Goal: Information Seeking & Learning: Learn about a topic

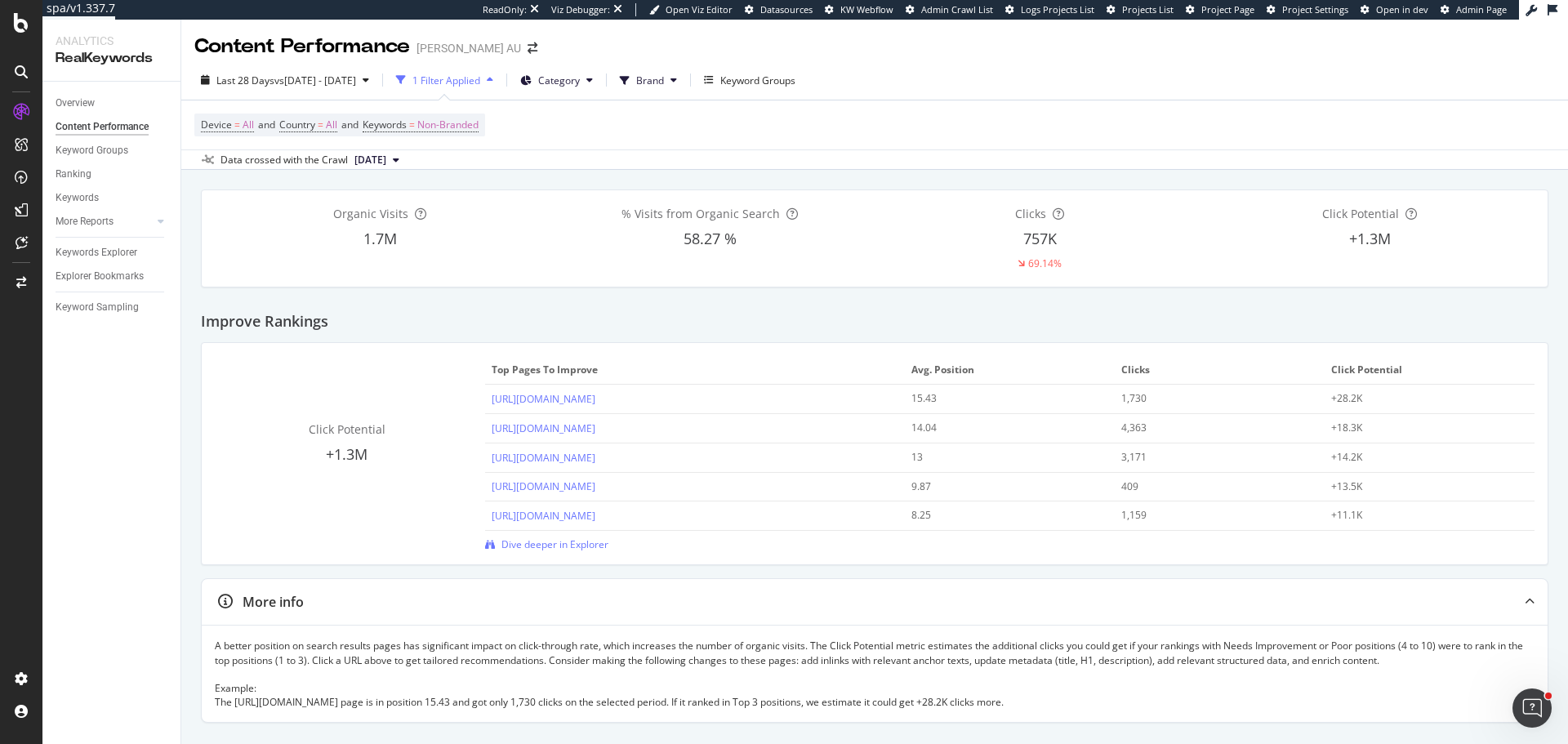
drag, startPoint x: 414, startPoint y: 504, endPoint x: 425, endPoint y: 502, distance: 11.2
click at [420, 504] on div "Click Potential +1.3M Top pages to improve Avg. Position Clicks Click Potential…" at bounding box center [874, 453] width 1320 height 195
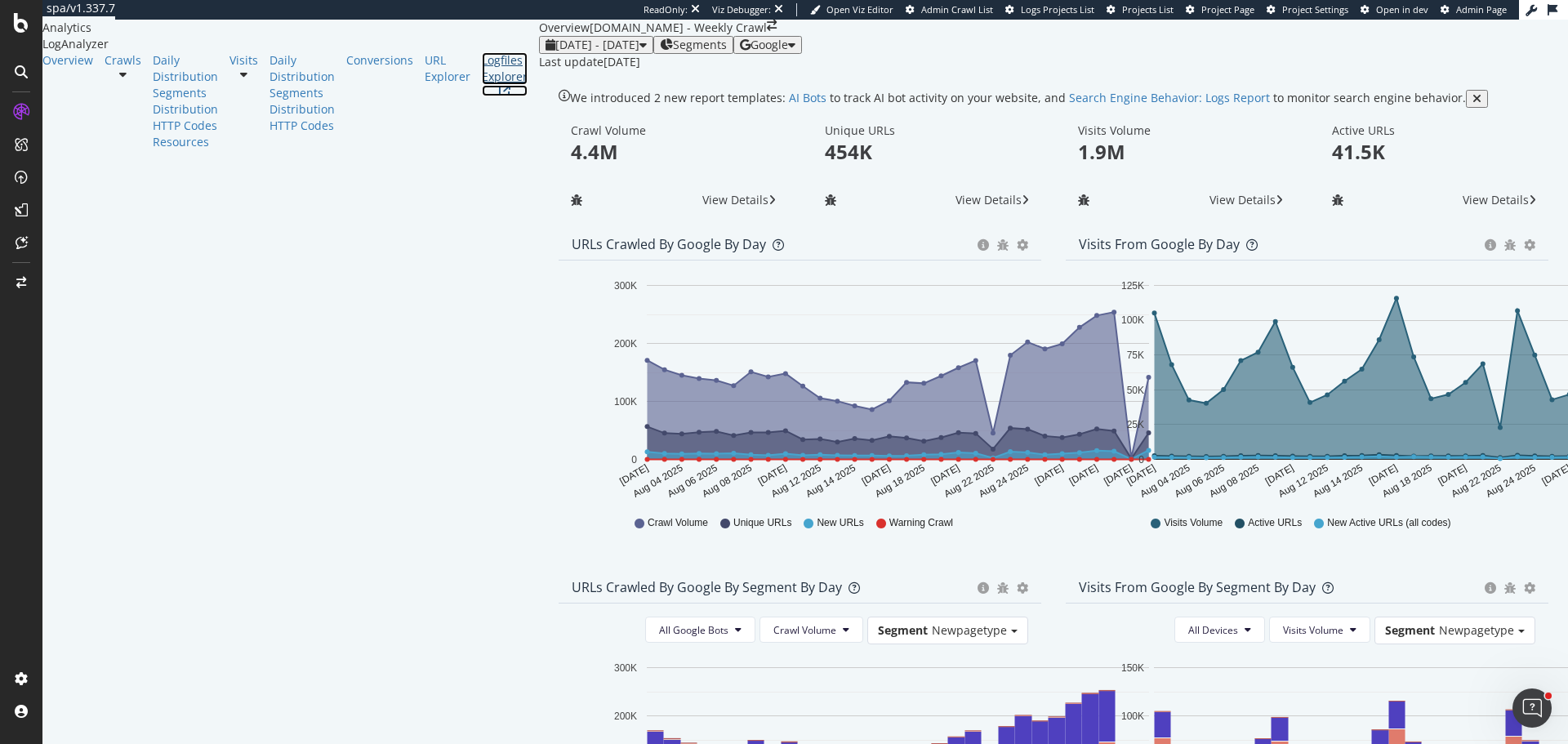
click at [482, 85] on div "Logfiles Explorer" at bounding box center [505, 68] width 46 height 32
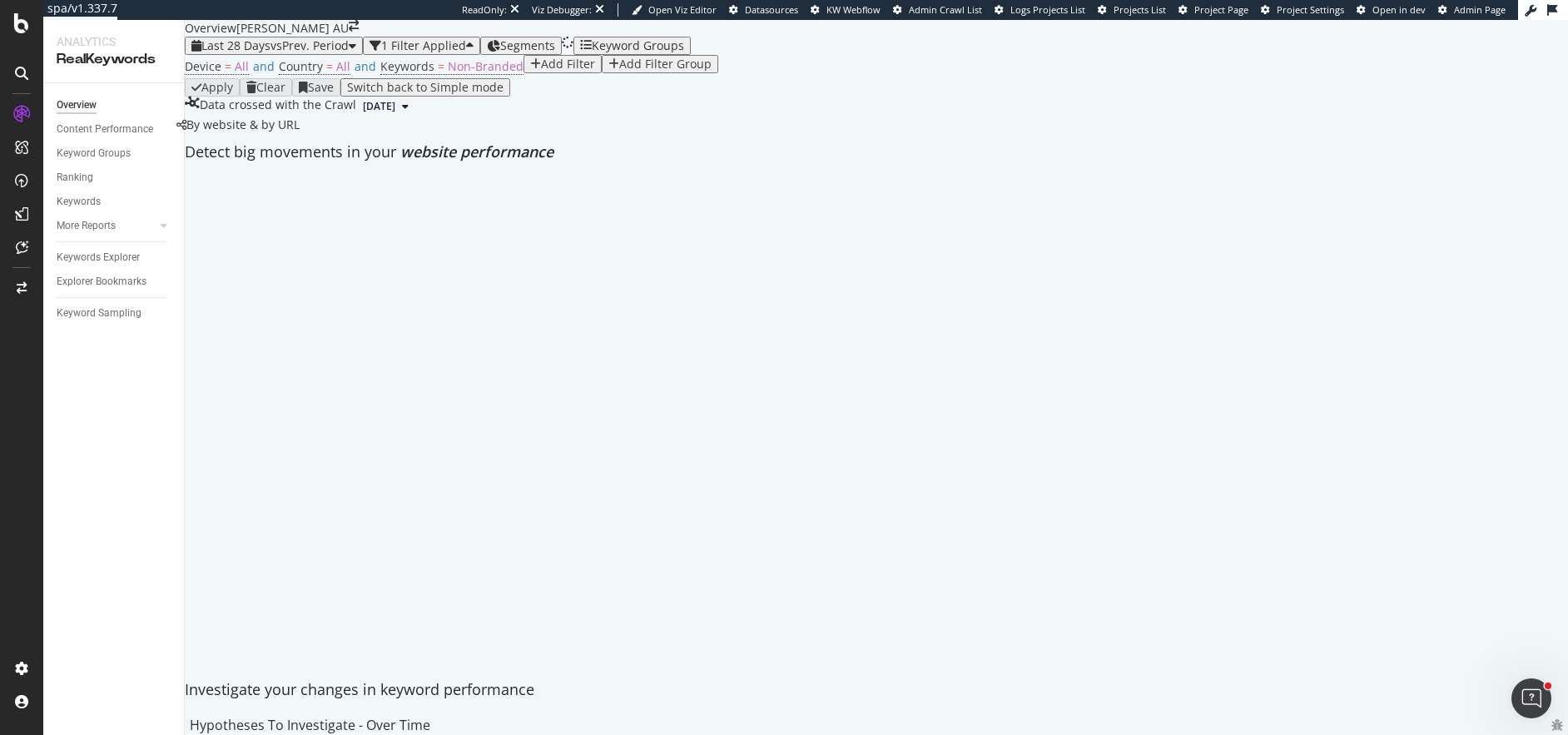
click at [555, 53] on div "Segments" at bounding box center [521, 46] width 68 height 13
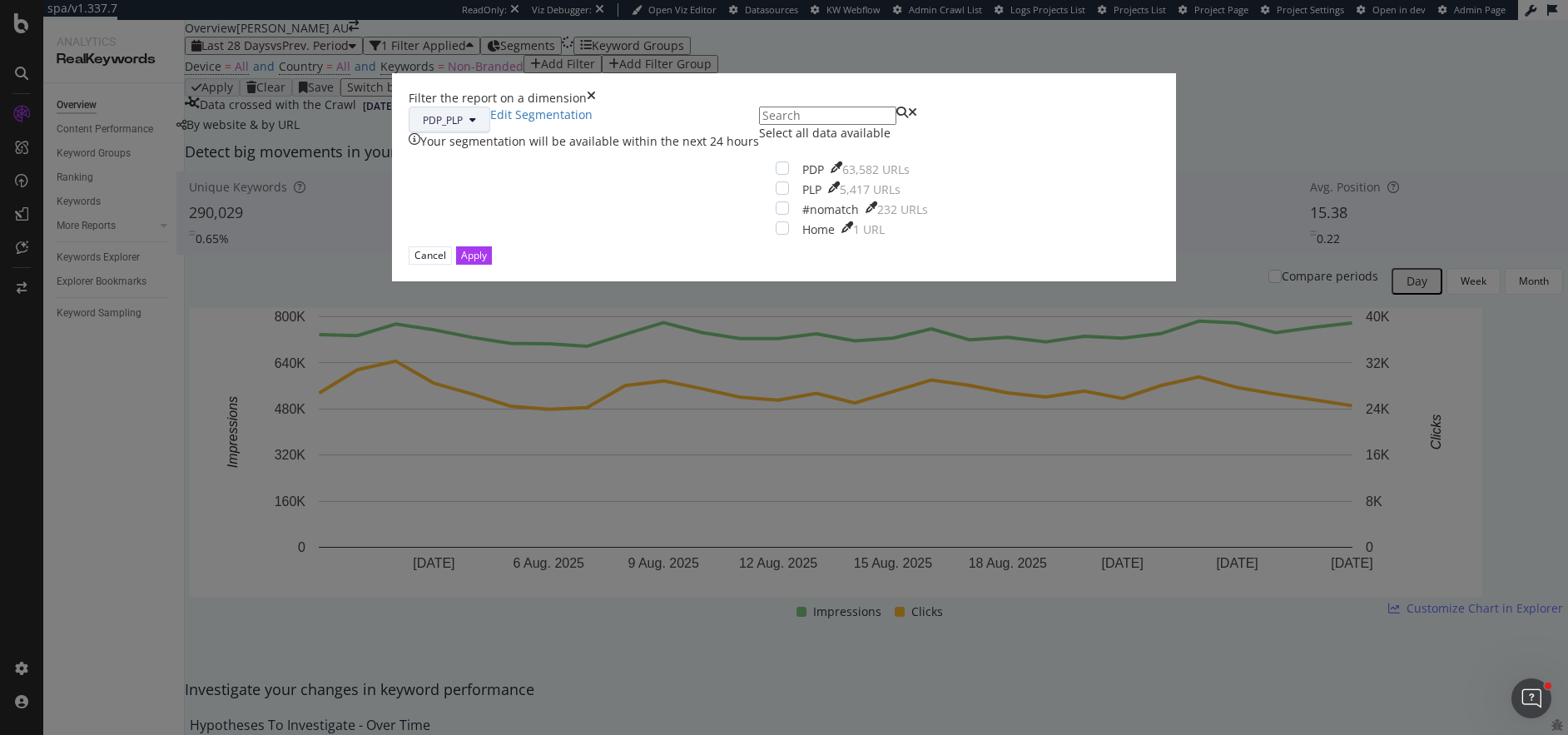
click at [490, 133] on button "PDP_PLP" at bounding box center [449, 120] width 81 height 27
click at [1017, 36] on div "Filter the report on a dimension PDP_PLP Edit Segmentation Your segmentation wi…" at bounding box center [784, 367] width 1568 height 735
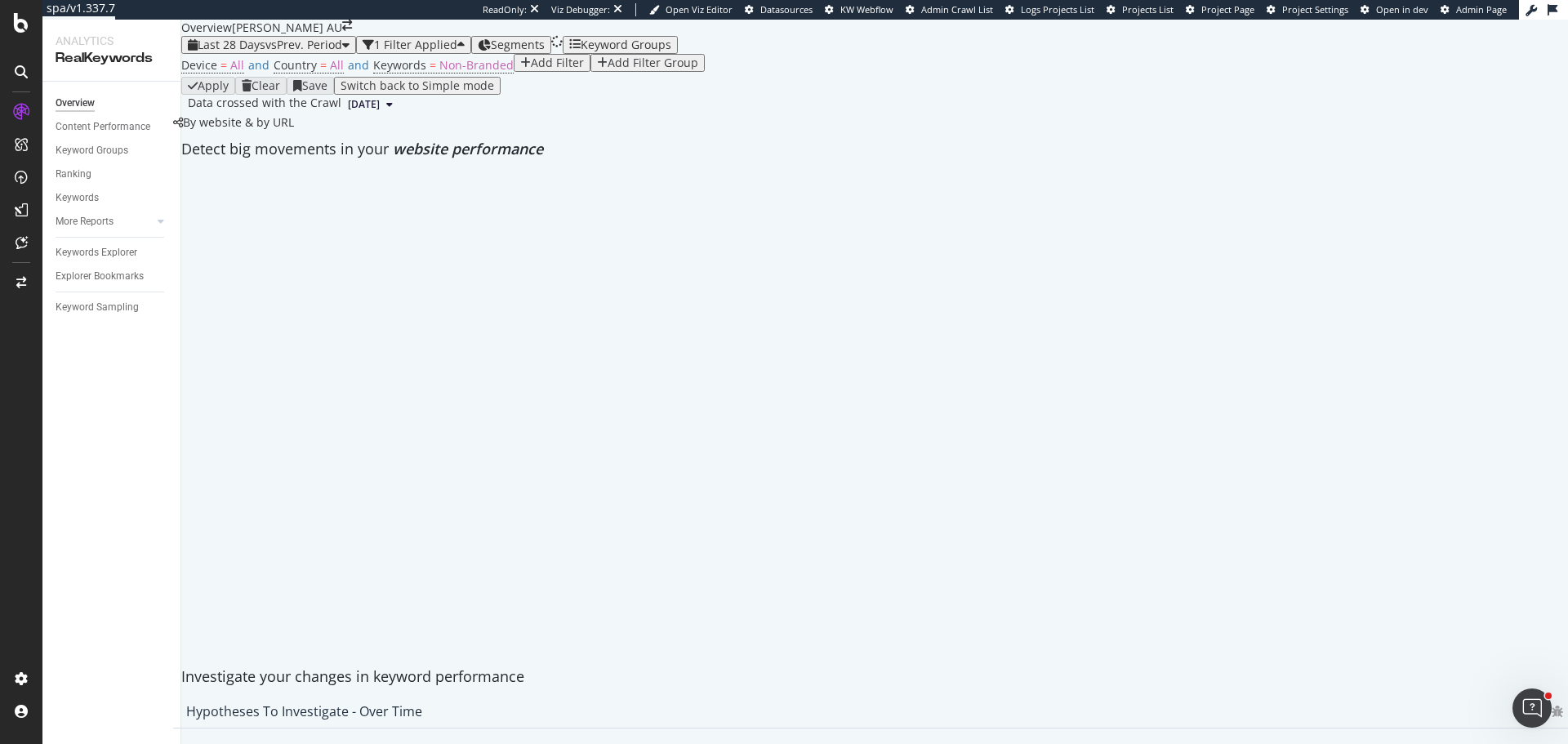
click at [513, 72] on div "Add Filter Add Filter Group" at bounding box center [609, 63] width 191 height 18
click at [531, 69] on div "Add Filter" at bounding box center [557, 62] width 53 height 13
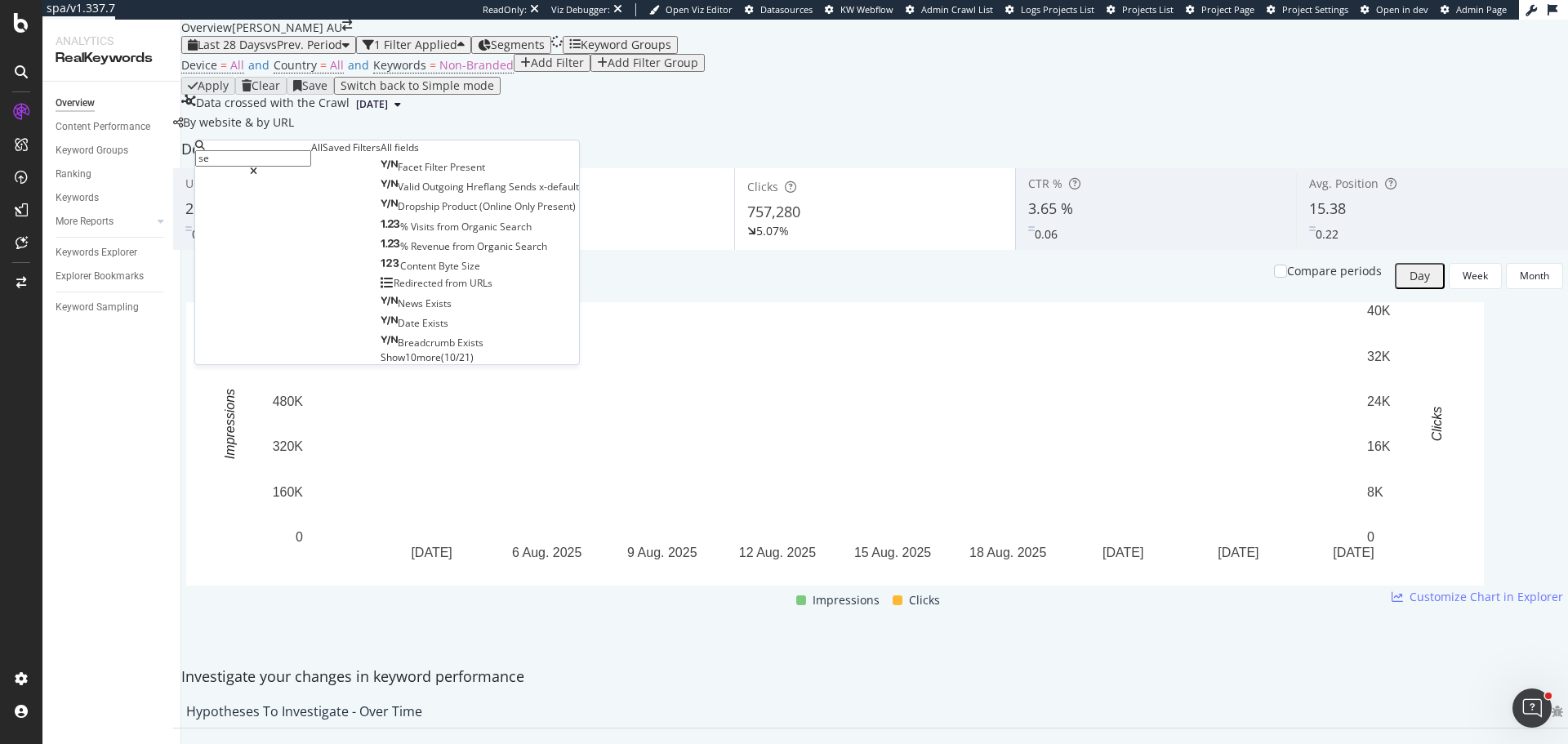
type input "sem"
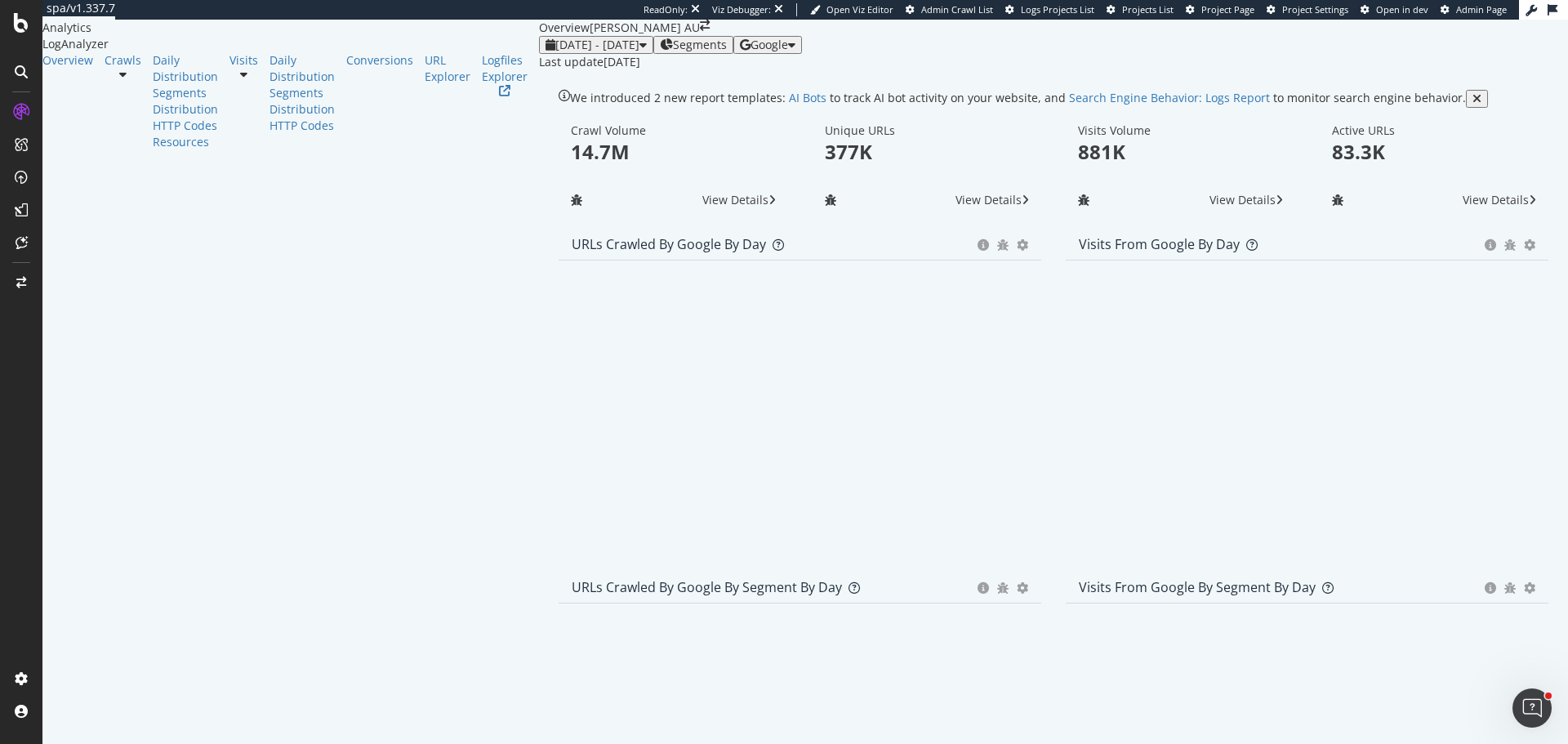
click at [795, 52] on div "Google" at bounding box center [767, 45] width 55 height 13
click at [1399, 99] on span "OpenAI" at bounding box center [1424, 96] width 60 height 15
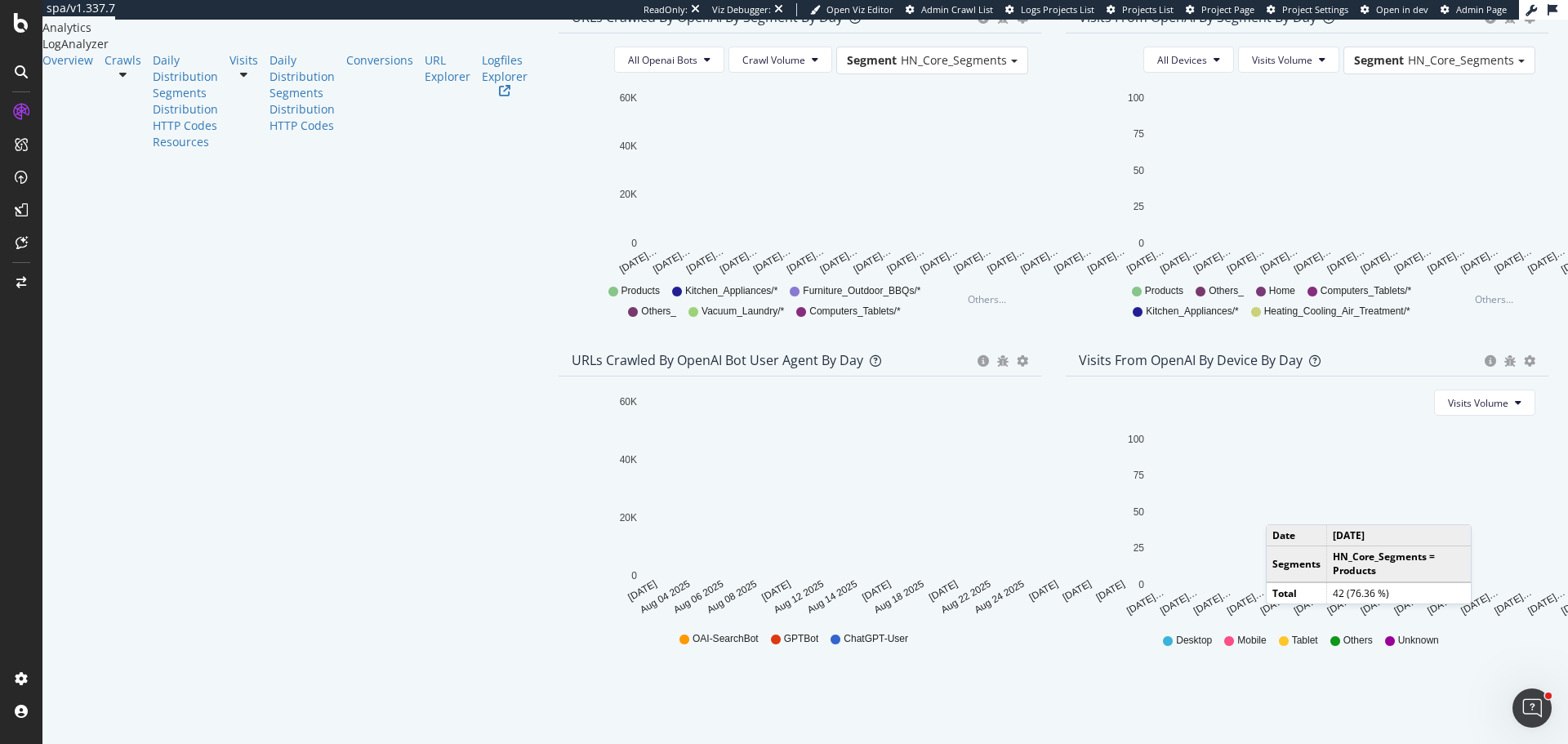
scroll to position [637, 0]
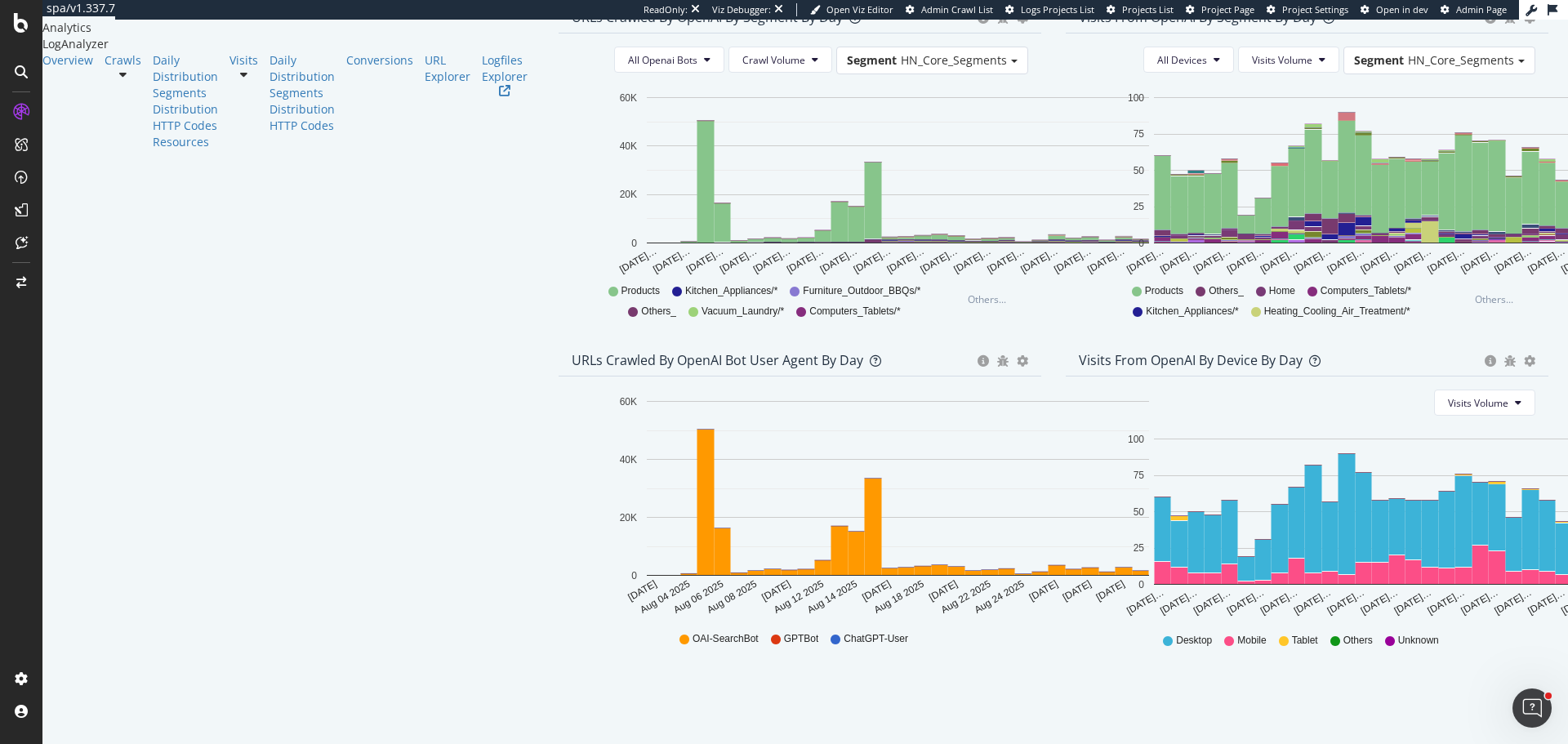
click at [1509, 156] on span "Other AI Bots" at bounding box center [1517, 162] width 60 height 15
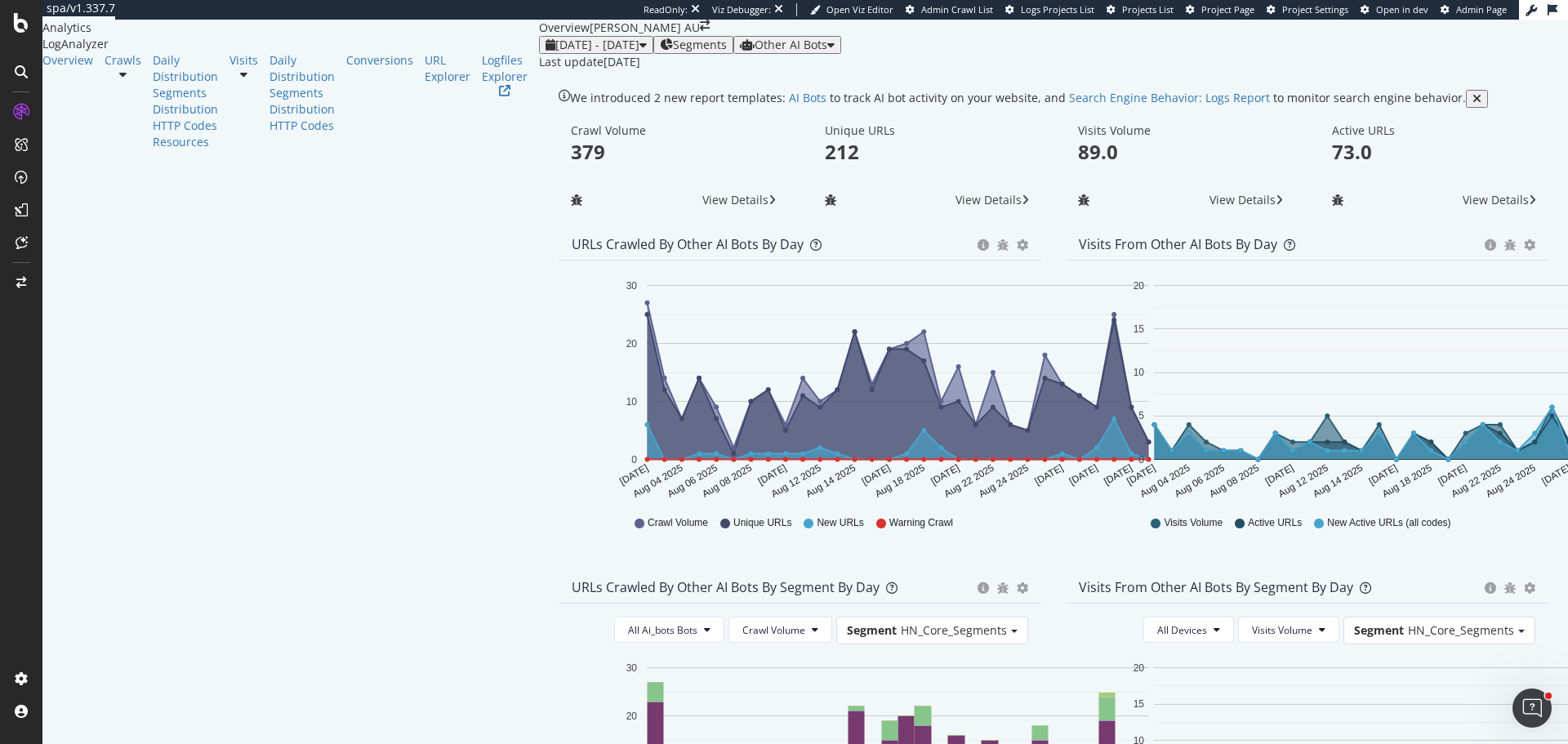
click at [827, 53] on span "Other AI Bots" at bounding box center [790, 45] width 73 height 16
click at [1071, 70] on div "[DATE] - [DATE] Segments Other AI Bots Last update [DATE]" at bounding box center [1053, 53] width 1029 height 34
click at [835, 52] on div "Other AI Bots" at bounding box center [788, 45] width 95 height 13
drag, startPoint x: 1488, startPoint y: 178, endPoint x: 1103, endPoint y: 293, distance: 401.8
click at [1488, 177] on span "OpenAI" at bounding box center [1508, 173] width 64 height 15
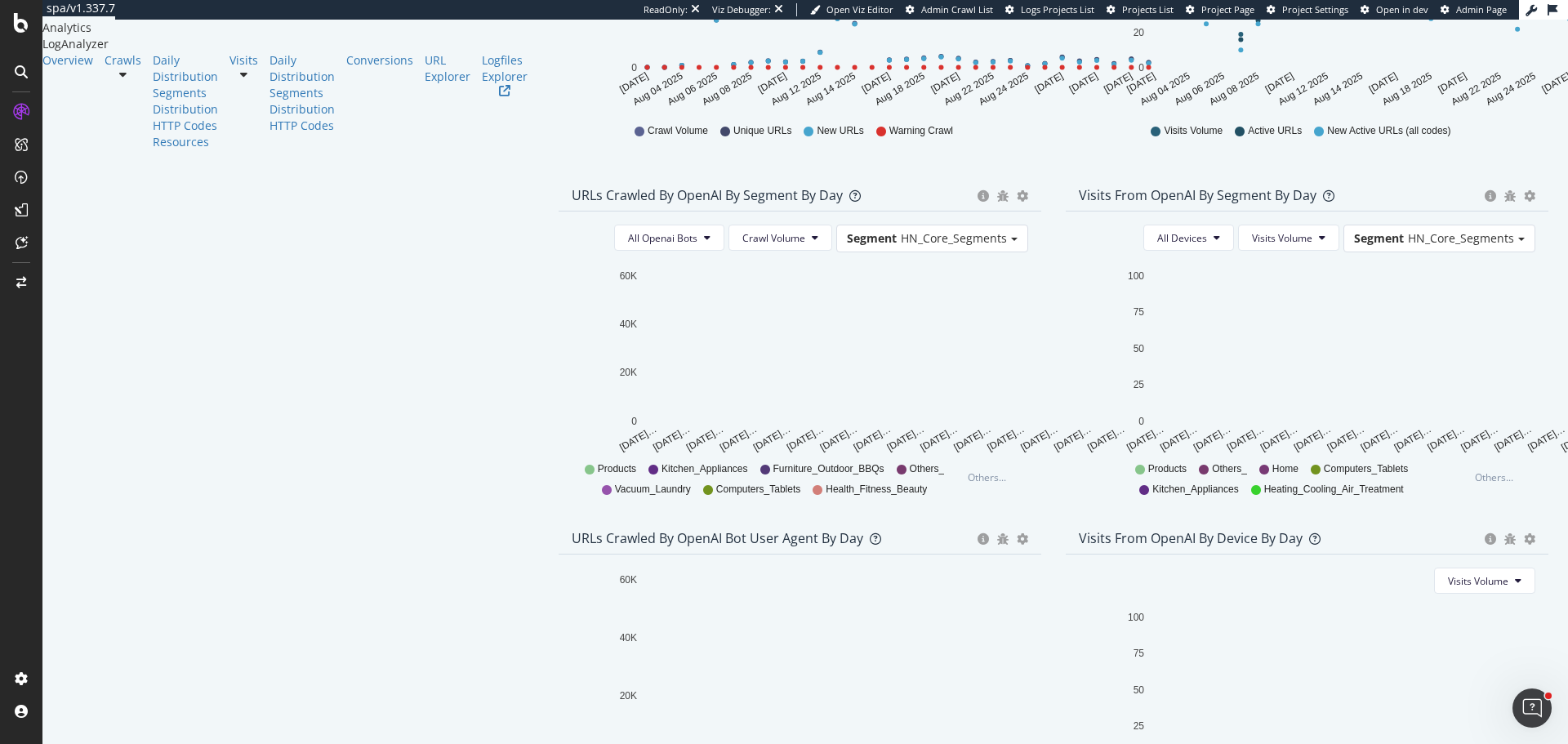
scroll to position [637, 0]
